Goal: Information Seeking & Learning: Understand process/instructions

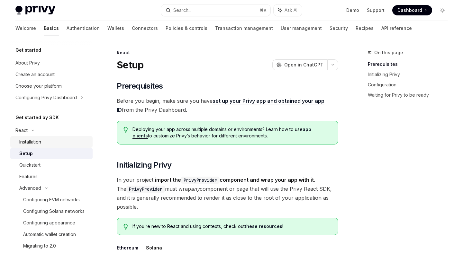
click at [43, 145] on div "Installation" at bounding box center [53, 142] width 69 height 8
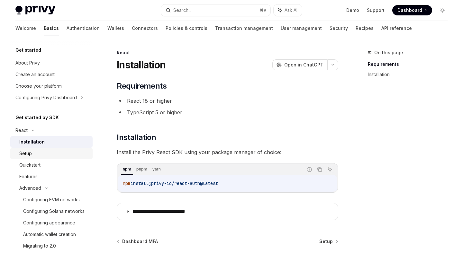
click at [43, 158] on link "Setup" at bounding box center [51, 154] width 82 height 12
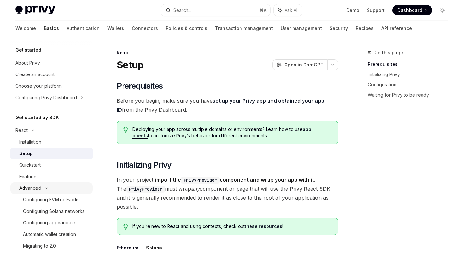
click at [42, 188] on div "Advanced" at bounding box center [51, 189] width 82 height 12
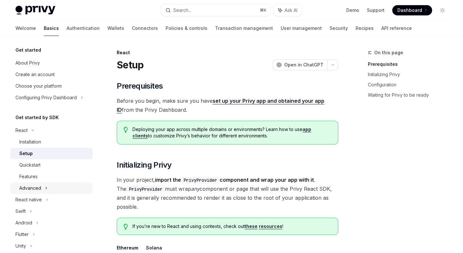
click at [42, 188] on div "Advanced" at bounding box center [51, 189] width 82 height 12
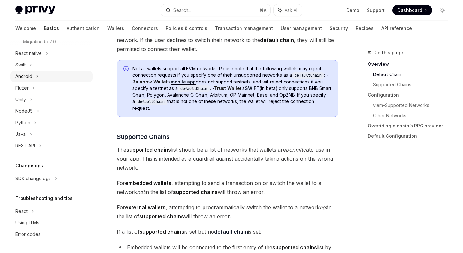
scroll to position [323, 0]
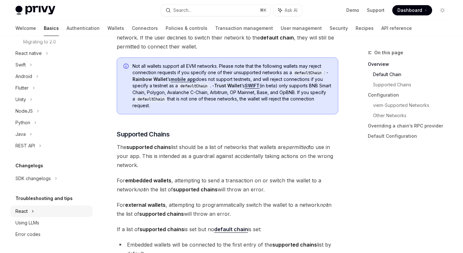
click at [35, 211] on div "React" at bounding box center [51, 212] width 82 height 12
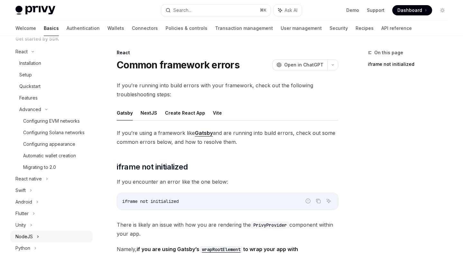
scroll to position [69, 0]
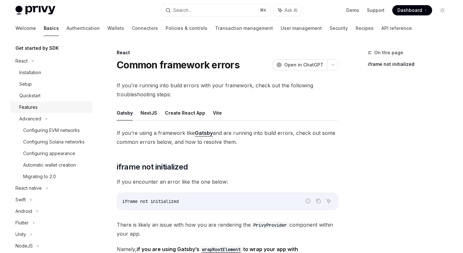
click at [41, 105] on div "Features" at bounding box center [53, 108] width 69 height 8
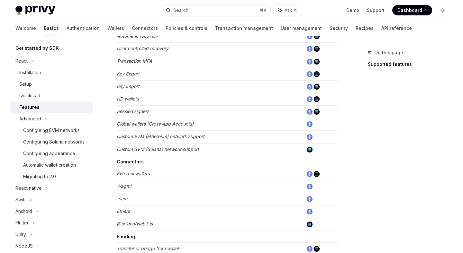
scroll to position [265, 0]
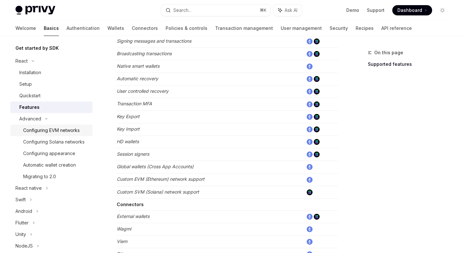
click at [40, 126] on link "Configuring EVM networks" at bounding box center [51, 131] width 82 height 12
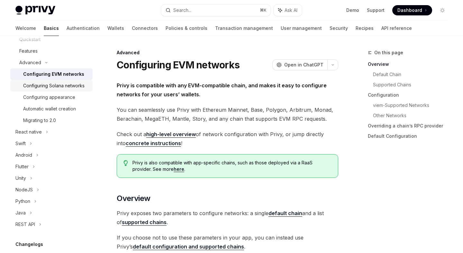
scroll to position [49, 0]
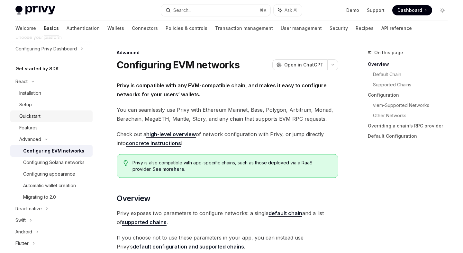
click at [33, 116] on div "Quickstart" at bounding box center [29, 117] width 21 height 8
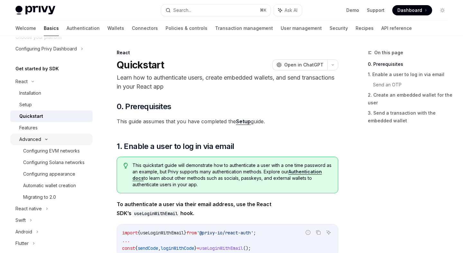
click at [27, 136] on div "Advanced" at bounding box center [30, 140] width 22 height 8
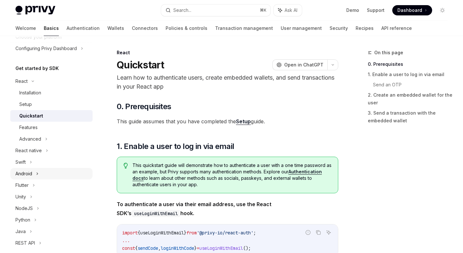
scroll to position [48, 0]
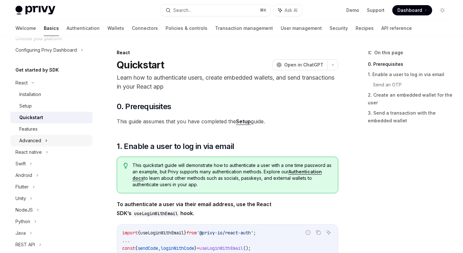
click at [32, 137] on div "Advanced" at bounding box center [30, 141] width 22 height 8
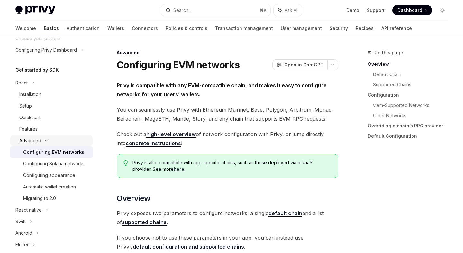
click at [32, 137] on div "Advanced" at bounding box center [30, 141] width 22 height 8
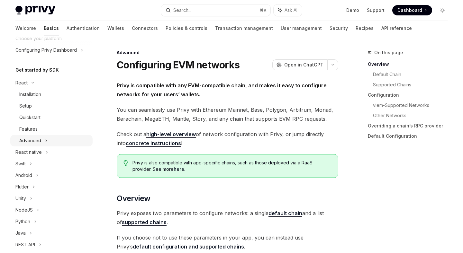
click at [32, 138] on div "Advanced" at bounding box center [30, 141] width 22 height 8
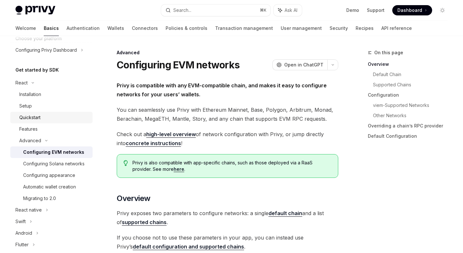
click at [34, 123] on link "Quickstart" at bounding box center [51, 118] width 82 height 12
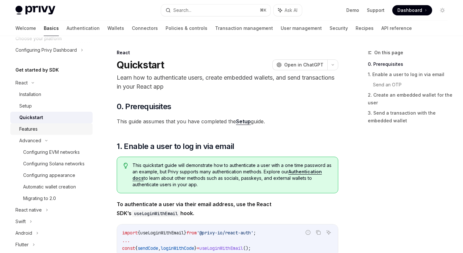
click at [33, 129] on div "Features" at bounding box center [28, 129] width 18 height 8
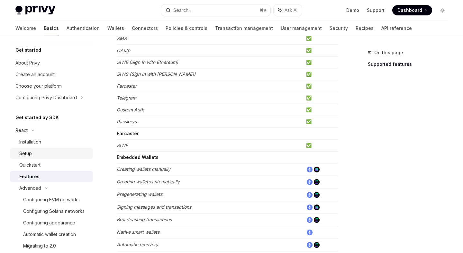
click at [36, 152] on div "Setup" at bounding box center [53, 154] width 69 height 8
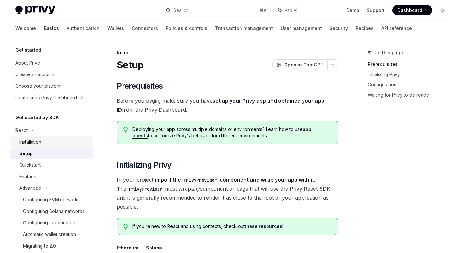
click at [41, 142] on div "Installation" at bounding box center [30, 142] width 22 height 8
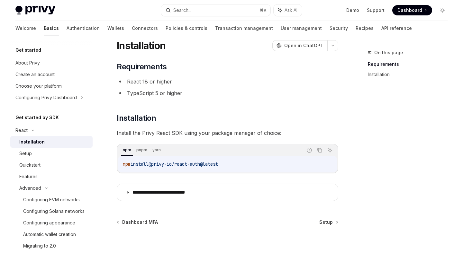
scroll to position [14, 0]
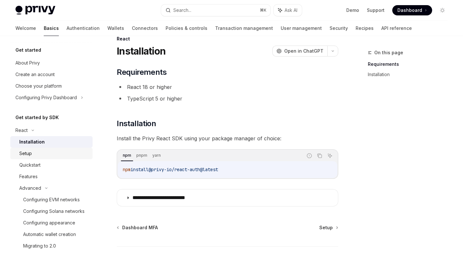
click at [77, 157] on div "Setup" at bounding box center [53, 154] width 69 height 8
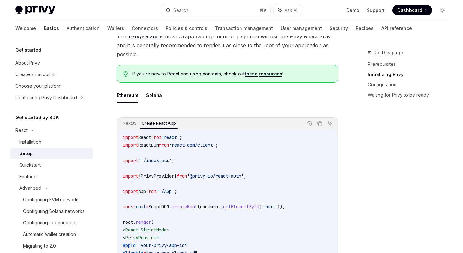
scroll to position [175, 0]
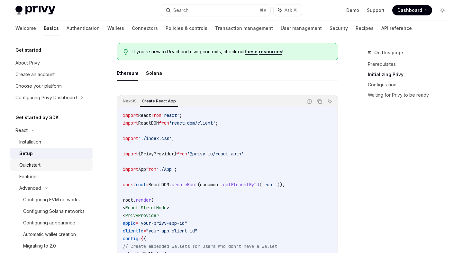
click at [30, 168] on div "Quickstart" at bounding box center [29, 165] width 21 height 8
type textarea "*"
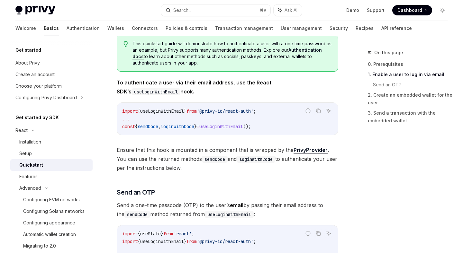
scroll to position [123, 0]
